Goal: Task Accomplishment & Management: Use online tool/utility

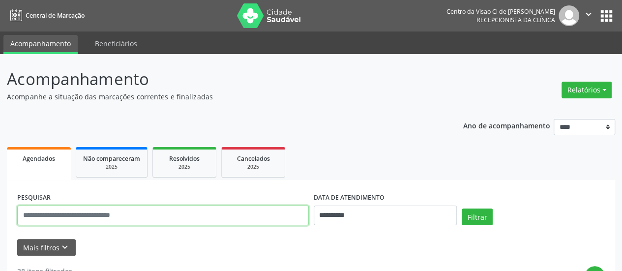
click at [94, 212] on input "text" at bounding box center [162, 215] width 291 height 20
type input "********"
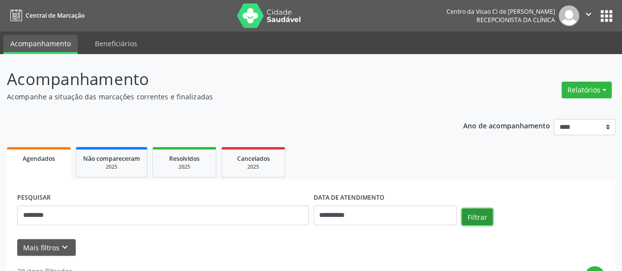
click at [486, 215] on button "Filtrar" at bounding box center [477, 216] width 31 height 17
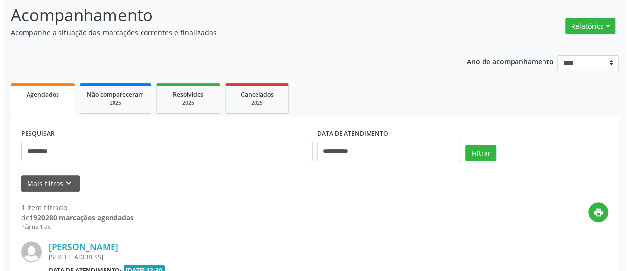
scroll to position [190, 0]
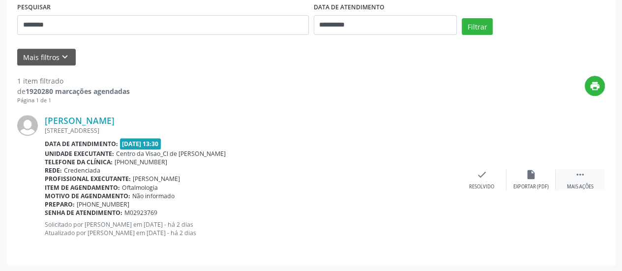
click at [577, 175] on icon "" at bounding box center [580, 174] width 11 height 11
click at [483, 169] on icon "cancel" at bounding box center [481, 174] width 11 height 11
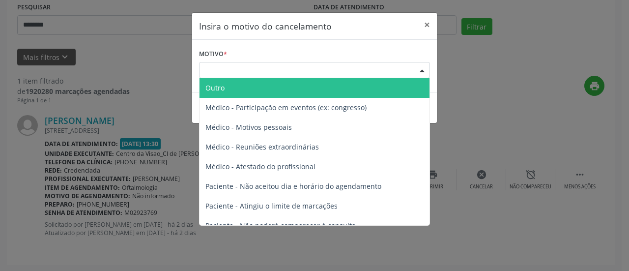
click at [293, 70] on div "Escolha o motivo" at bounding box center [314, 70] width 231 height 17
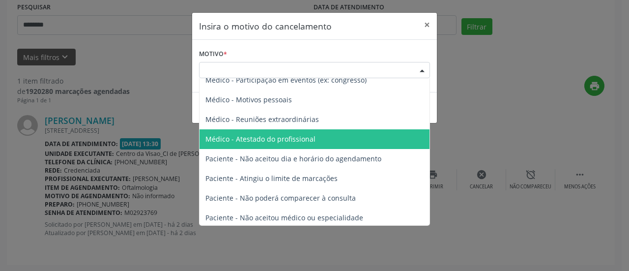
scroll to position [49, 0]
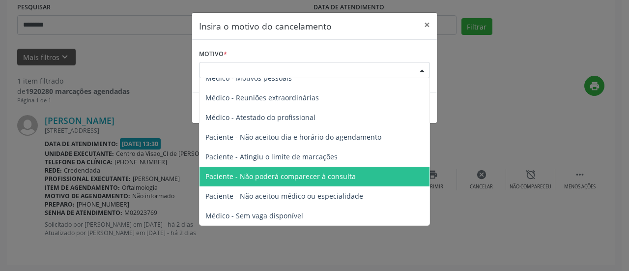
click at [302, 172] on span "Paciente - Não poderá comparecer à consulta" at bounding box center [280, 176] width 150 height 9
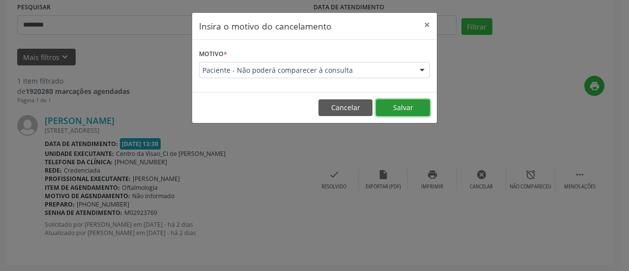
click at [388, 110] on button "Salvar" at bounding box center [403, 107] width 54 height 17
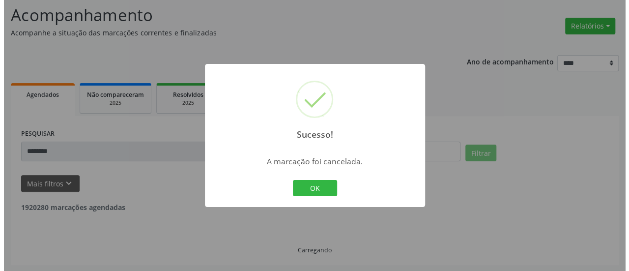
scroll to position [32, 0]
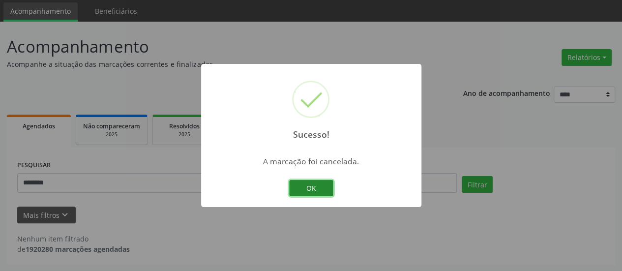
click at [308, 191] on button "OK" at bounding box center [311, 188] width 44 height 17
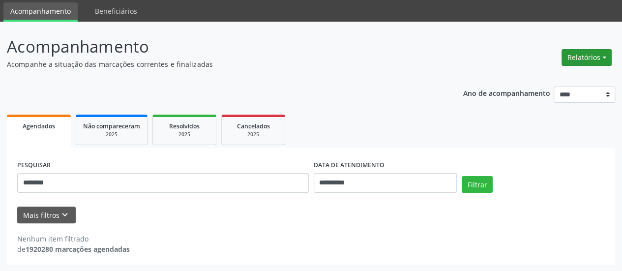
click at [586, 54] on button "Relatórios" at bounding box center [586, 57] width 50 height 17
click at [558, 74] on link "Agendamentos" at bounding box center [559, 78] width 106 height 14
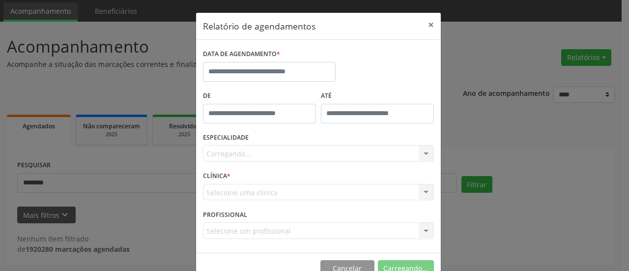
scroll to position [0, 0]
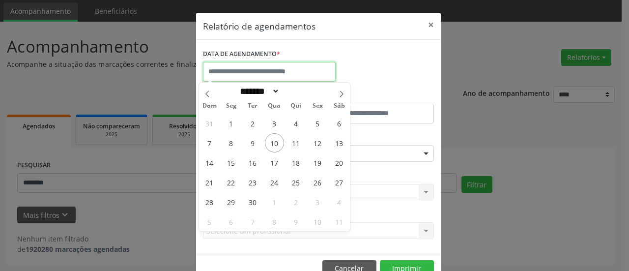
click at [220, 69] on input "text" at bounding box center [269, 72] width 133 height 20
click at [294, 142] on span "11" at bounding box center [296, 142] width 19 height 19
type input "**********"
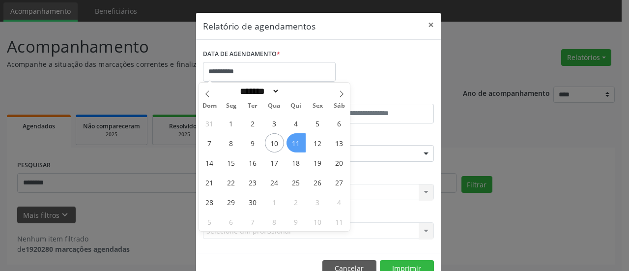
click at [294, 142] on span "11" at bounding box center [296, 142] width 19 height 19
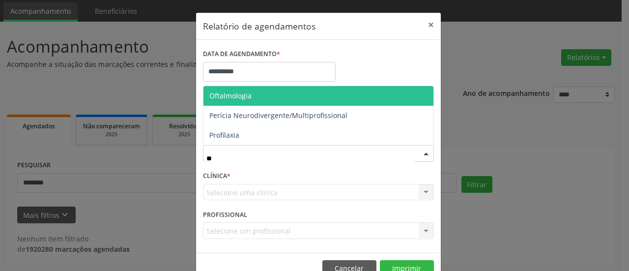
type input "***"
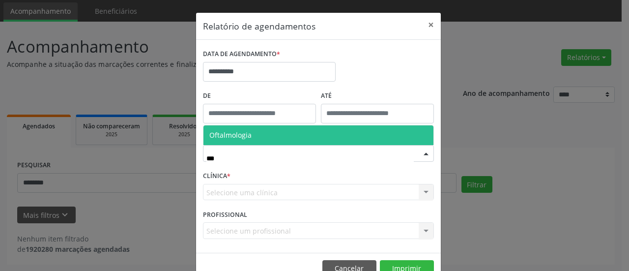
click at [260, 141] on span "Oftalmologia" at bounding box center [318, 135] width 230 height 20
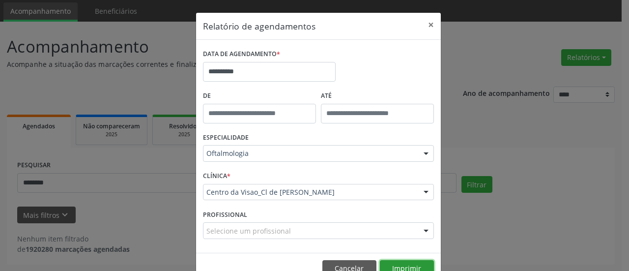
click at [398, 263] on button "Imprimir" at bounding box center [407, 268] width 54 height 17
